Goal: Task Accomplishment & Management: Manage account settings

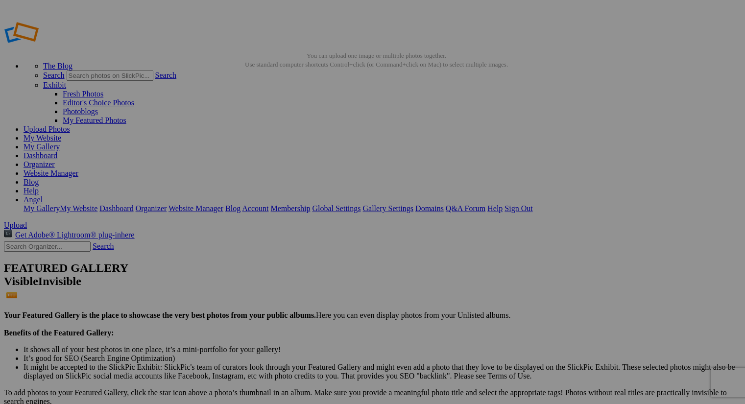
click at [283, 240] on link "Yes" at bounding box center [277, 240] width 11 height 8
